Goal: Information Seeking & Learning: Learn about a topic

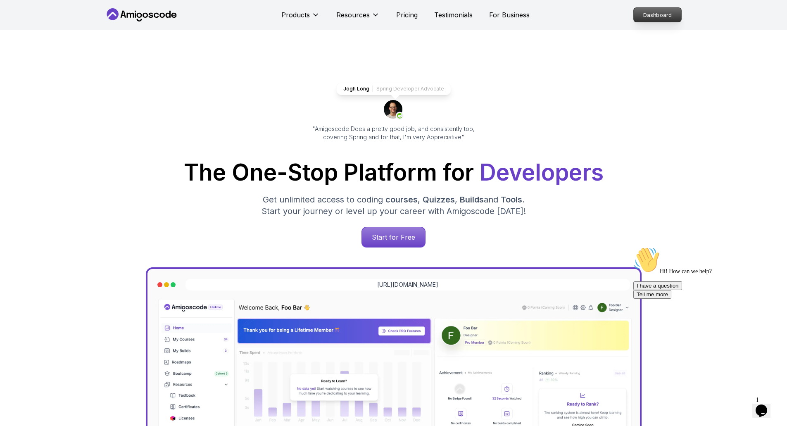
click at [650, 13] on p "Dashboard" at bounding box center [658, 15] width 48 height 14
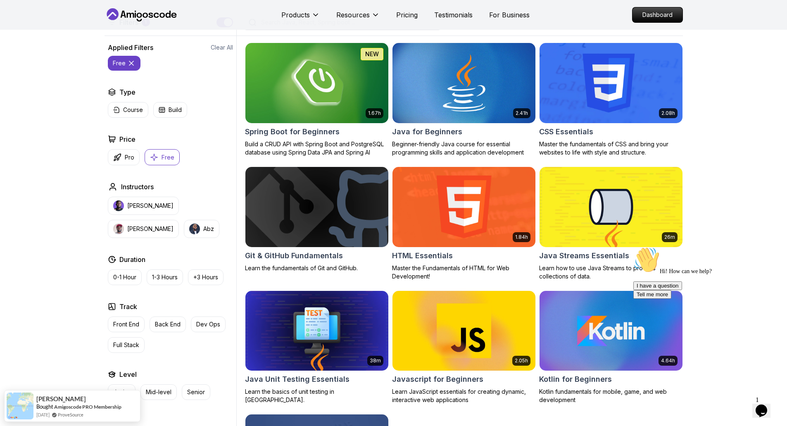
scroll to position [207, 0]
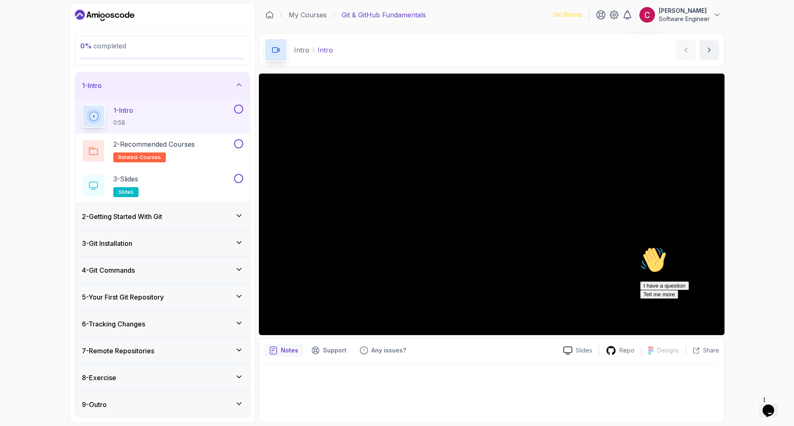
drag, startPoint x: 778, startPoint y: 306, endPoint x: 1401, endPoint y: 546, distance: 667.5
click at [640, 247] on icon "Chat attention grabber" at bounding box center [640, 247] width 0 height 0
click at [751, 177] on div "0 % completed 1 - Intro 1 - Intro 0:58 2 - Recommended Courses related-courses …" at bounding box center [397, 213] width 794 height 426
drag, startPoint x: 775, startPoint y: 308, endPoint x: 1354, endPoint y: 550, distance: 627.7
click at [640, 247] on icon "Chat attention grabber" at bounding box center [640, 247] width 0 height 0
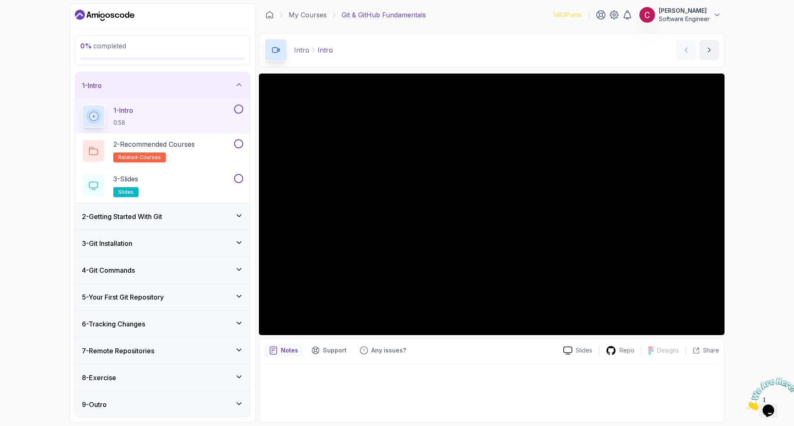
click at [767, 128] on div "0 % completed 1 - Intro 1 - Intro 0:58 2 - Recommended Courses related-courses …" at bounding box center [397, 213] width 794 height 426
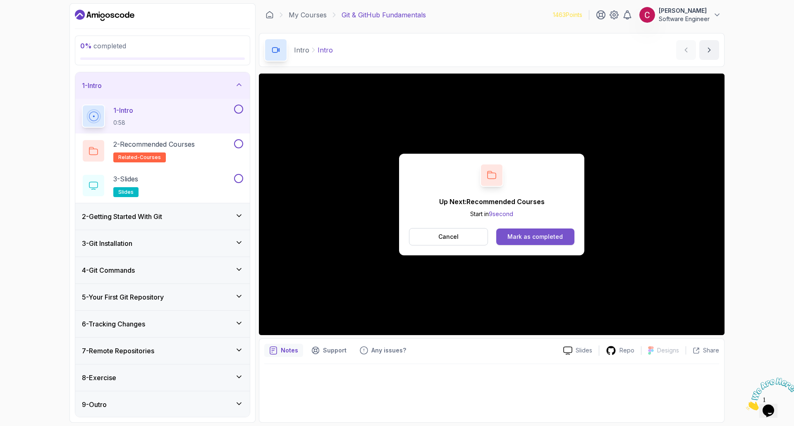
click at [548, 238] on div "Mark as completed" at bounding box center [534, 237] width 55 height 8
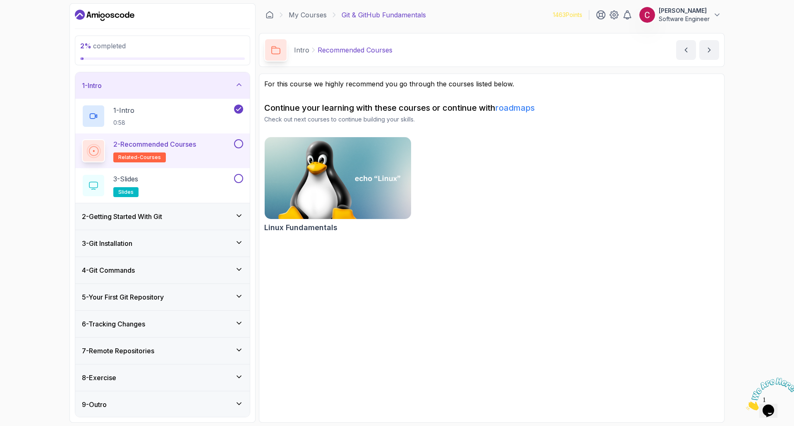
click at [241, 145] on button at bounding box center [238, 143] width 9 height 9
click at [228, 179] on div "3 - Slides slides" at bounding box center [157, 185] width 150 height 23
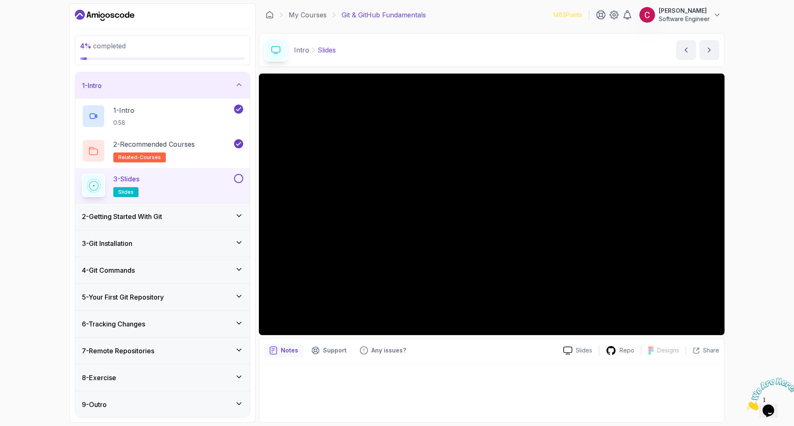
click at [239, 179] on button at bounding box center [238, 178] width 9 height 9
click at [198, 222] on div "2 - Getting Started With Git" at bounding box center [162, 216] width 174 height 26
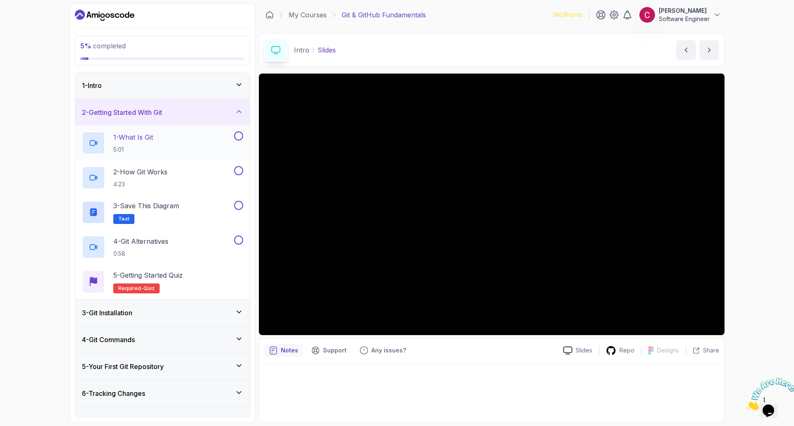
click at [149, 126] on div "1 - What Is Git 5:01" at bounding box center [162, 143] width 174 height 35
click at [144, 148] on p "5:01" at bounding box center [133, 149] width 40 height 8
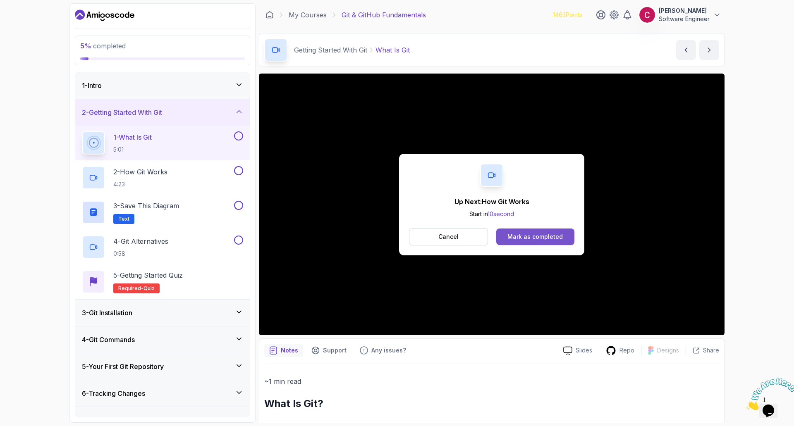
click at [558, 240] on div "Mark as completed" at bounding box center [534, 237] width 55 height 8
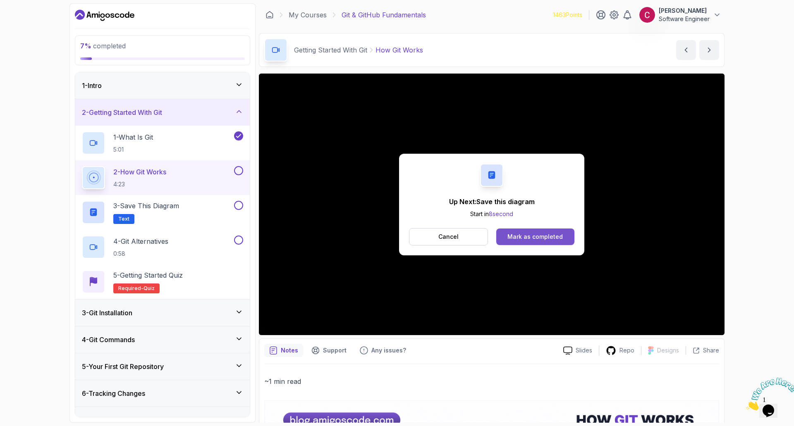
click at [526, 238] on div "Mark as completed" at bounding box center [534, 237] width 55 height 8
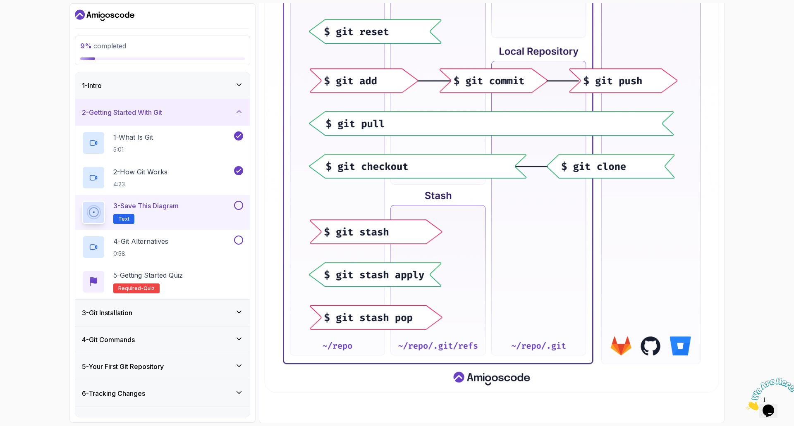
scroll to position [306, 0]
click at [242, 206] on button at bounding box center [238, 205] width 9 height 9
click at [206, 234] on div "4 - Git Alternatives 0:58" at bounding box center [162, 247] width 174 height 35
click at [191, 241] on div "4 - Git Alternatives 0:58" at bounding box center [157, 247] width 150 height 23
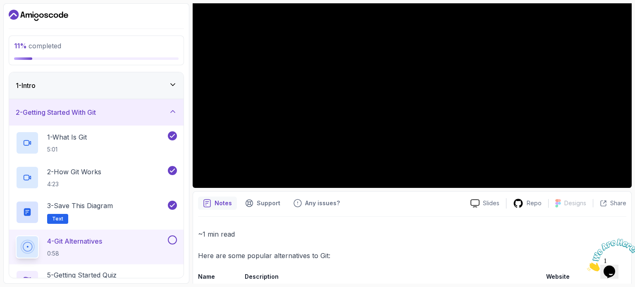
scroll to position [132, 0]
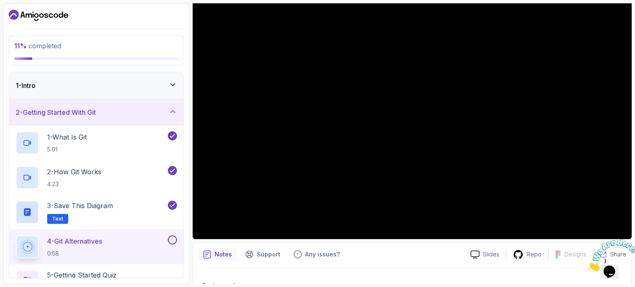
scroll to position [79, 0]
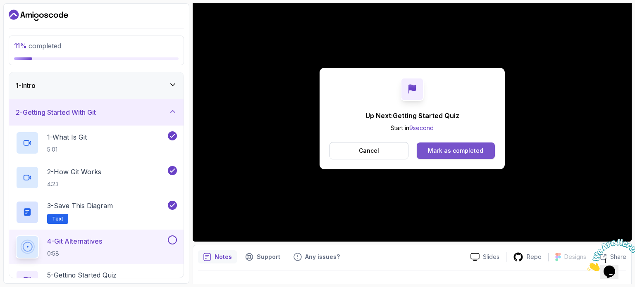
click at [463, 155] on button "Mark as completed" at bounding box center [456, 151] width 78 height 17
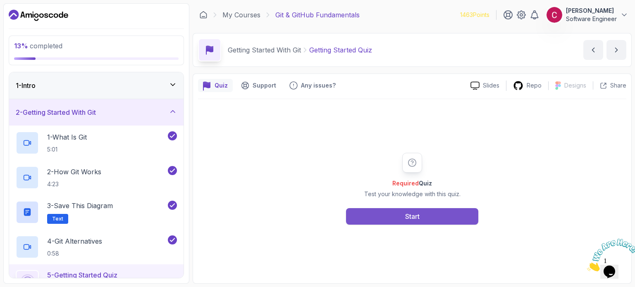
click at [387, 210] on button "Start" at bounding box center [412, 216] width 132 height 17
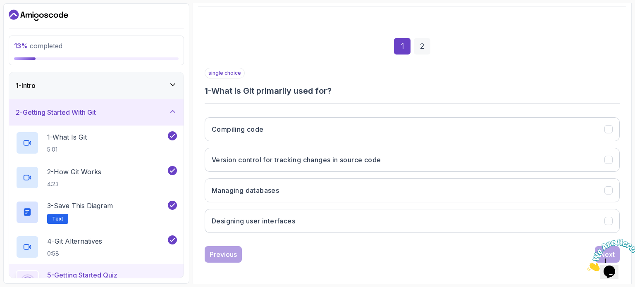
scroll to position [94, 0]
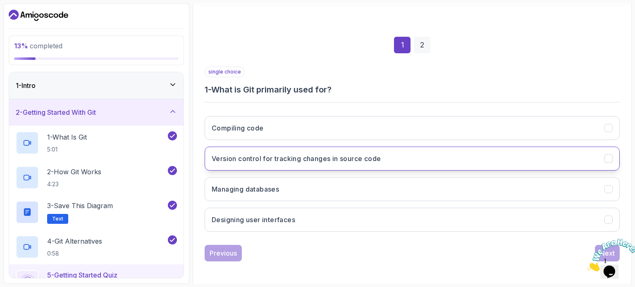
click at [428, 155] on button "Version control for tracking changes in source code" at bounding box center [412, 159] width 415 height 24
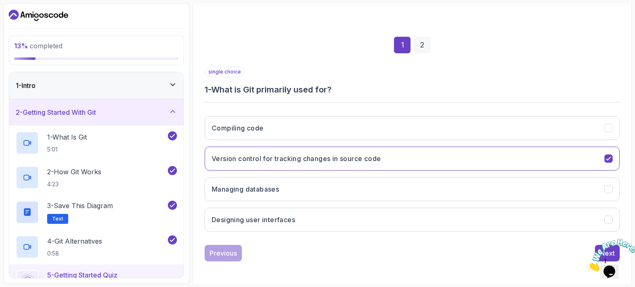
click at [587, 266] on icon "Close" at bounding box center [587, 269] width 0 height 7
click at [600, 248] on div "Next" at bounding box center [607, 253] width 15 height 10
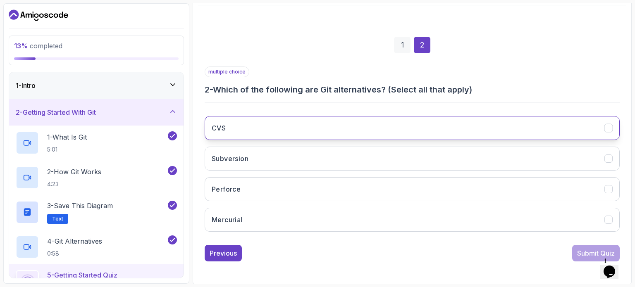
click at [398, 119] on button "CVS" at bounding box center [412, 128] width 415 height 24
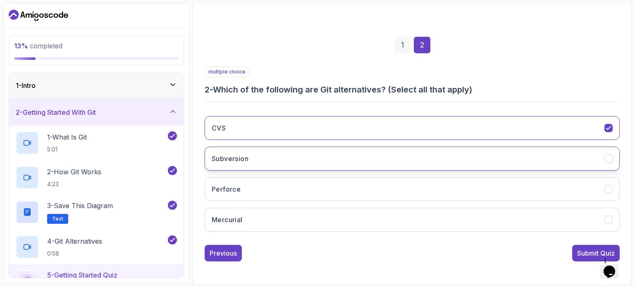
drag, startPoint x: 372, startPoint y: 145, endPoint x: 364, endPoint y: 155, distance: 12.6
click at [364, 155] on div "CVS Subversion Perforce Mercurial" at bounding box center [412, 174] width 415 height 129
click at [364, 155] on button "Subversion" at bounding box center [412, 159] width 415 height 24
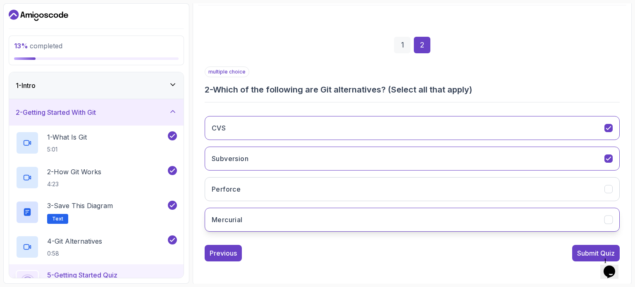
click at [357, 214] on button "Mercurial" at bounding box center [412, 220] width 415 height 24
click at [581, 257] on div "Submit Quiz" at bounding box center [596, 253] width 38 height 10
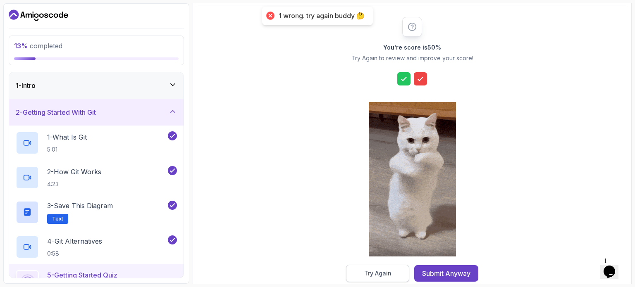
click at [385, 271] on div "Try Again" at bounding box center [377, 273] width 27 height 8
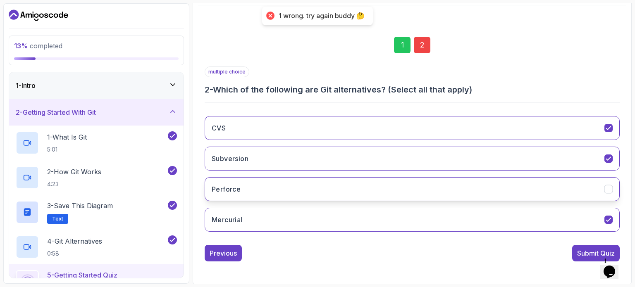
click at [423, 185] on button "Perforce" at bounding box center [412, 189] width 415 height 24
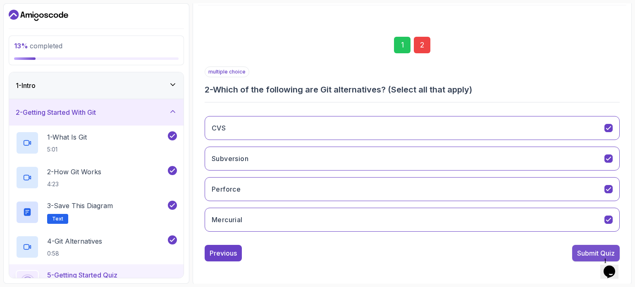
click at [582, 254] on div "Submit Quiz" at bounding box center [596, 253] width 38 height 10
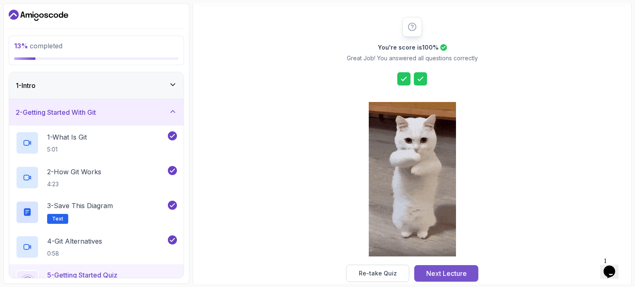
click at [439, 271] on div "Next Lecture" at bounding box center [446, 274] width 41 height 10
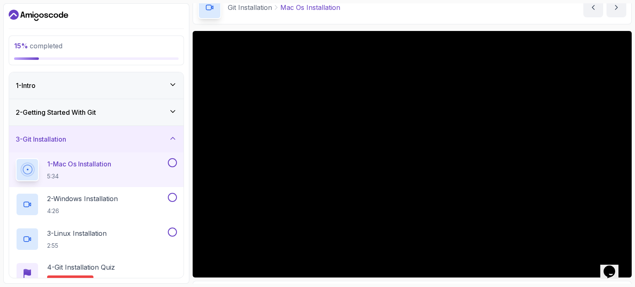
scroll to position [43, 0]
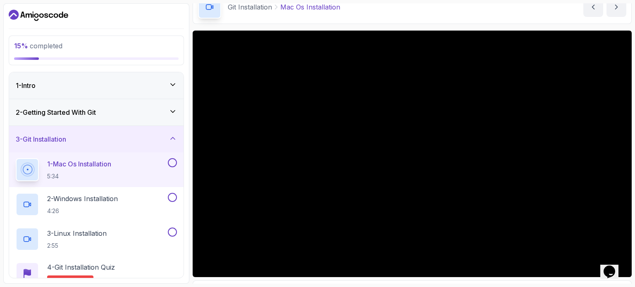
click at [172, 160] on button at bounding box center [172, 162] width 9 height 9
click at [137, 189] on div "2 - Windows Installation 4:26" at bounding box center [96, 204] width 174 height 35
click at [126, 203] on div "2 - Windows Installation 4:26" at bounding box center [91, 204] width 150 height 23
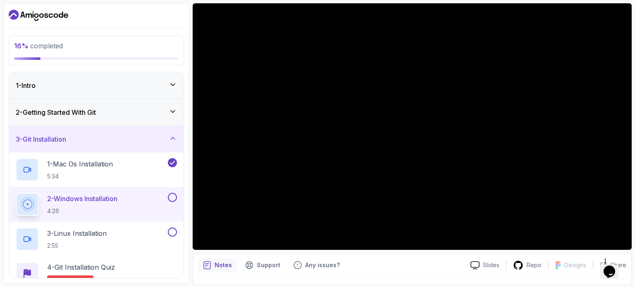
scroll to position [73, 0]
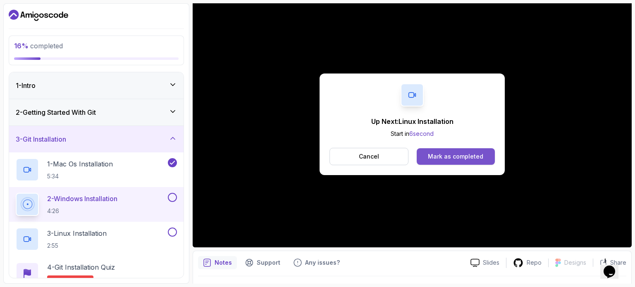
click at [466, 153] on div "Mark as completed" at bounding box center [455, 157] width 55 height 8
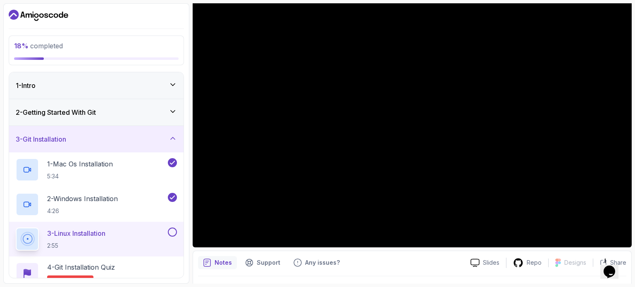
click at [167, 233] on div at bounding box center [171, 232] width 11 height 9
click at [175, 232] on button at bounding box center [172, 232] width 9 height 9
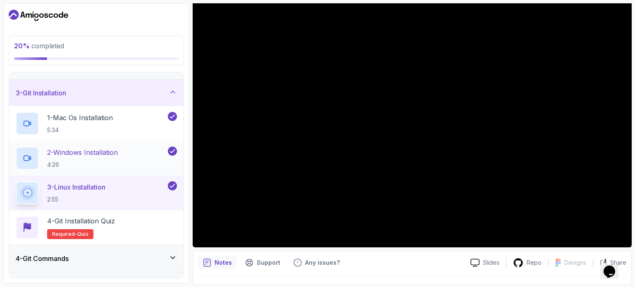
scroll to position [48, 0]
click at [115, 215] on p "4 - Git Installation Quiz" at bounding box center [81, 220] width 68 height 10
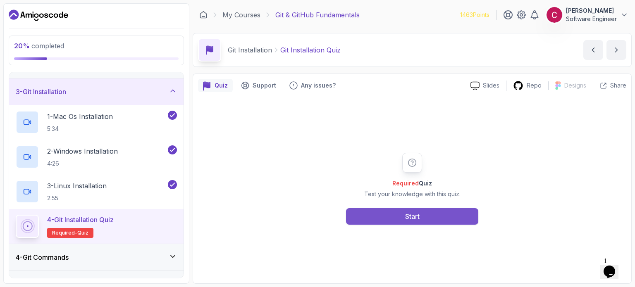
click at [357, 218] on button "Start" at bounding box center [412, 216] width 132 height 17
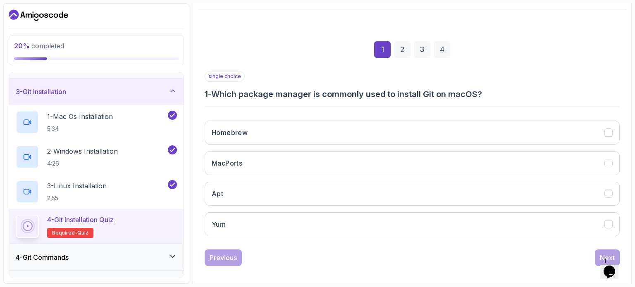
scroll to position [90, 0]
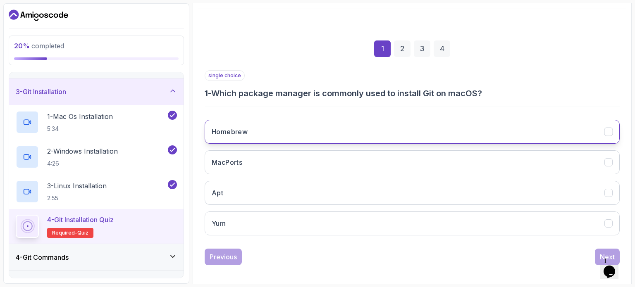
click at [365, 132] on button "Homebrew" at bounding box center [412, 132] width 415 height 24
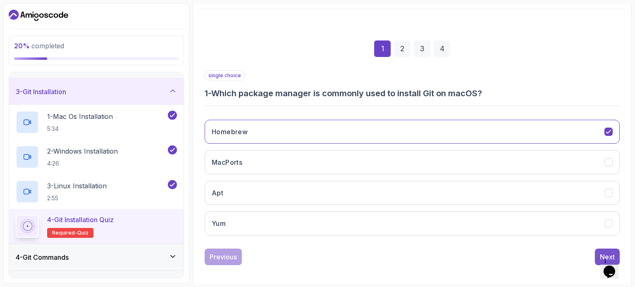
click at [601, 253] on div "Next" at bounding box center [607, 257] width 15 height 10
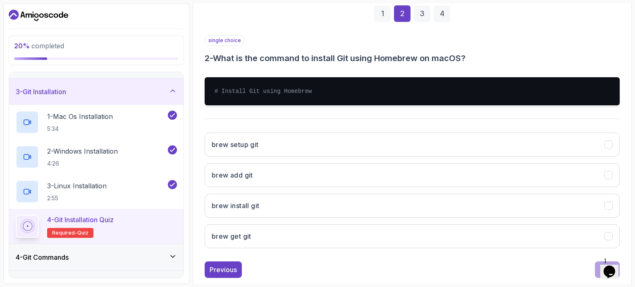
scroll to position [126, 0]
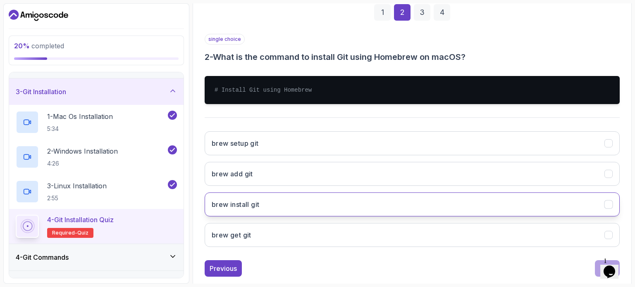
click at [351, 199] on button "brew install git" at bounding box center [412, 205] width 415 height 24
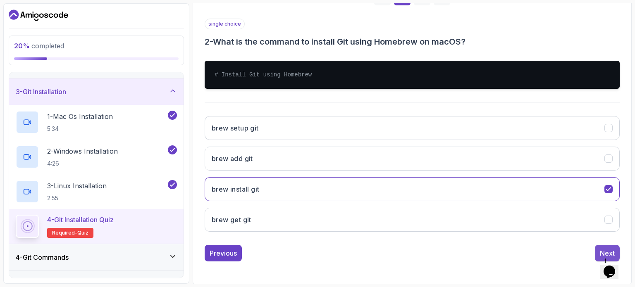
click at [600, 245] on button "Next" at bounding box center [607, 253] width 25 height 17
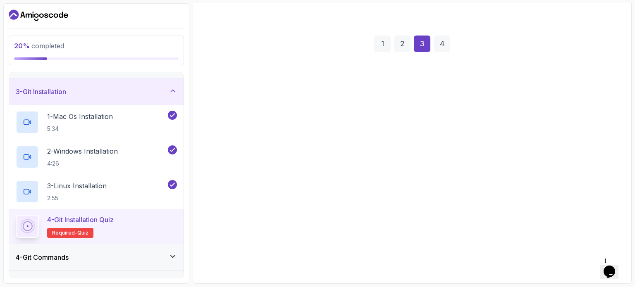
scroll to position [94, 0]
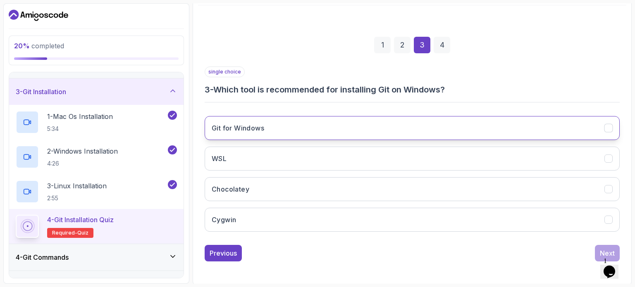
click at [371, 130] on button "Git for Windows" at bounding box center [412, 128] width 415 height 24
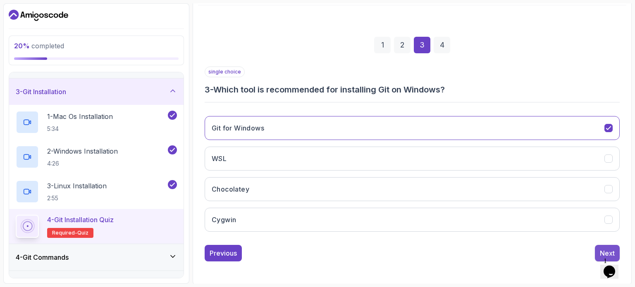
click at [601, 245] on button "Next" at bounding box center [607, 253] width 25 height 17
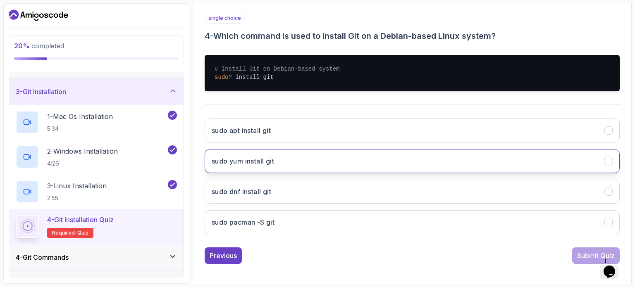
scroll to position [148, 0]
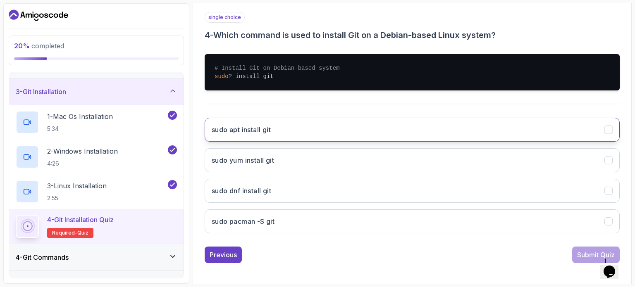
click at [427, 123] on button "sudo apt install git" at bounding box center [412, 130] width 415 height 24
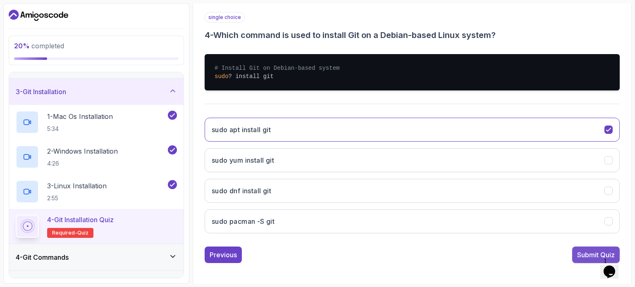
click at [579, 252] on div "Submit Quiz" at bounding box center [596, 255] width 38 height 10
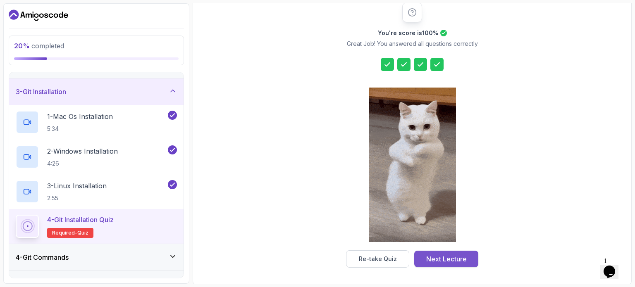
click at [431, 257] on div "Next Lecture" at bounding box center [446, 259] width 41 height 10
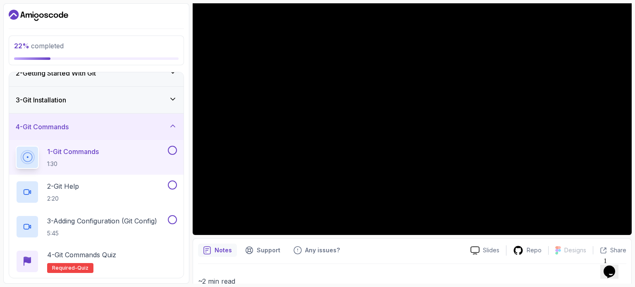
scroll to position [87, 0]
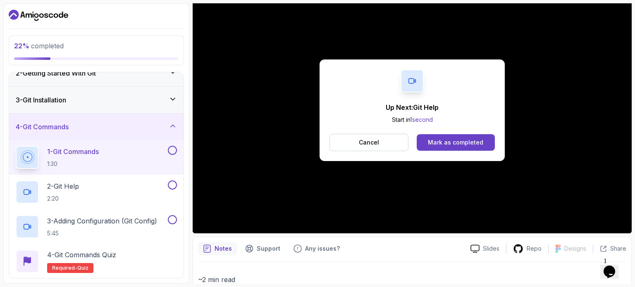
scroll to position [87, 0]
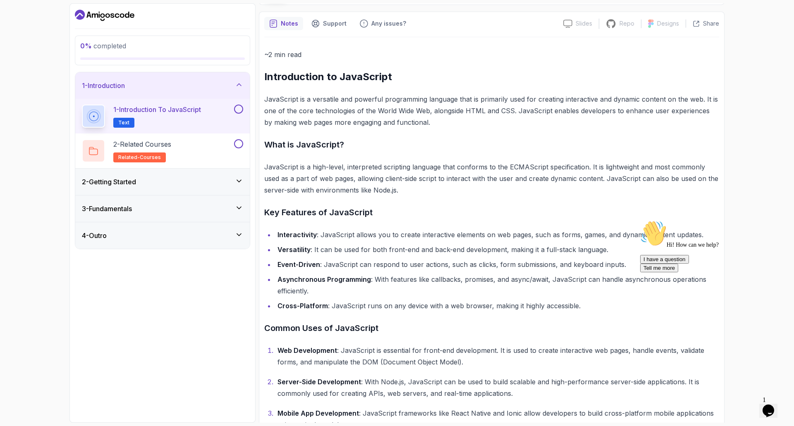
scroll to position [52, 0]
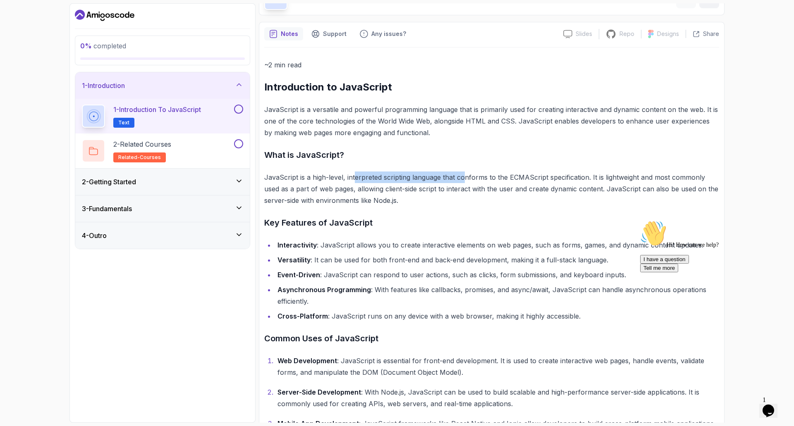
drag, startPoint x: 356, startPoint y: 182, endPoint x: 463, endPoint y: 181, distance: 107.1
click at [463, 181] on p "JavaScript is a high-level, interpreted scripting language that conforms to the…" at bounding box center [491, 189] width 455 height 35
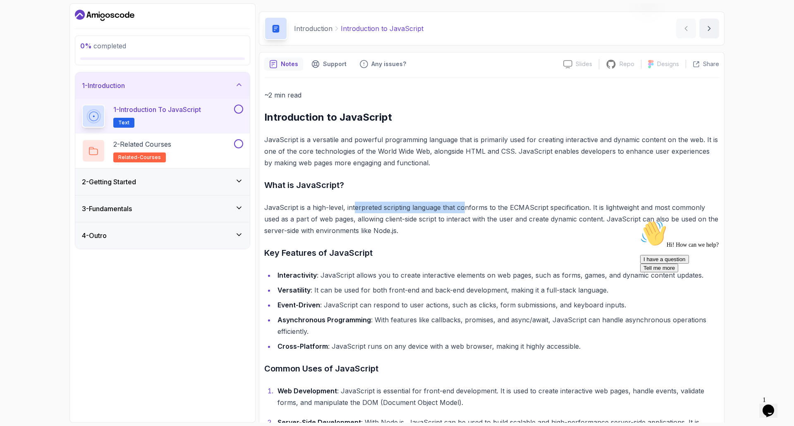
scroll to position [0, 0]
